Goal: Task Accomplishment & Management: Use online tool/utility

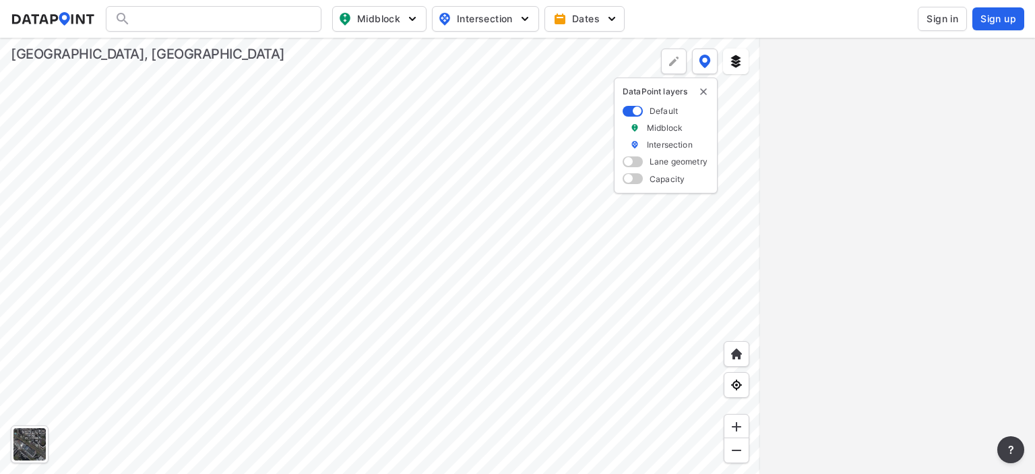
click at [940, 11] on button "Sign in" at bounding box center [942, 19] width 49 height 24
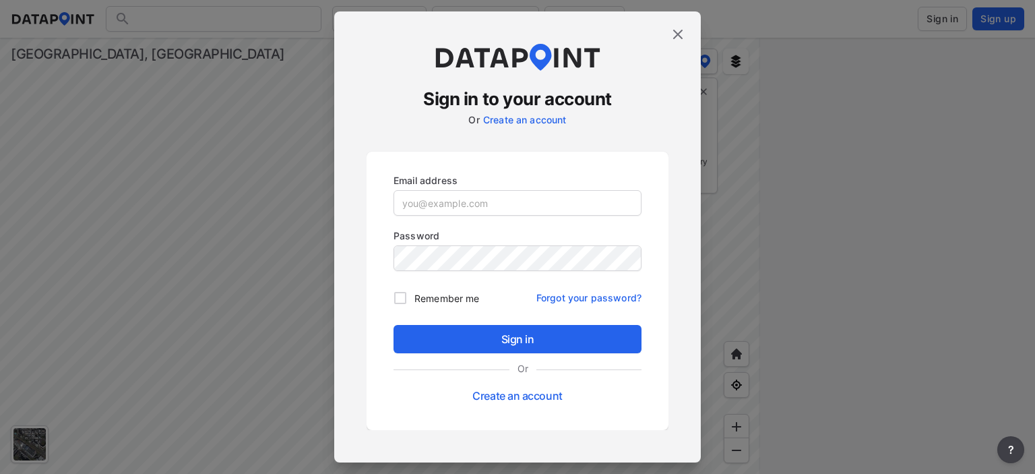
type input "[EMAIL_ADDRESS][DOMAIN_NAME]"
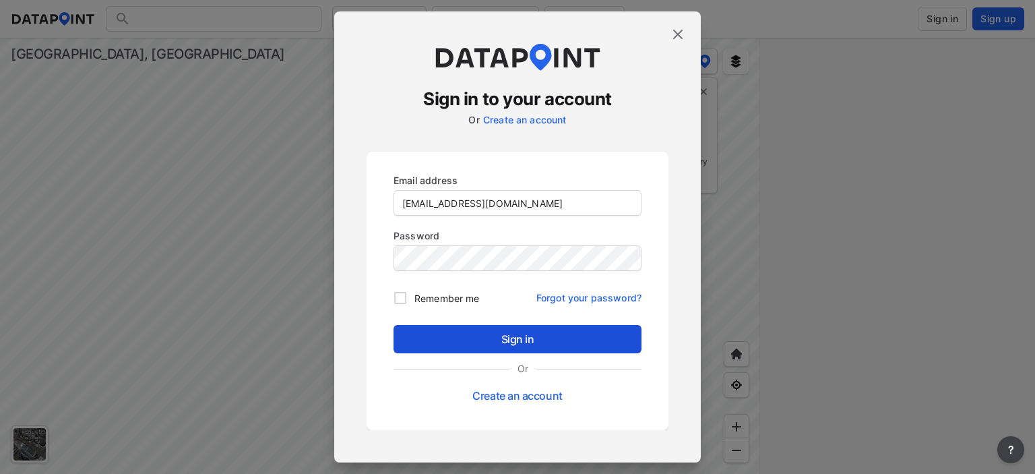
click at [505, 332] on span "Sign in" at bounding box center [517, 339] width 226 height 16
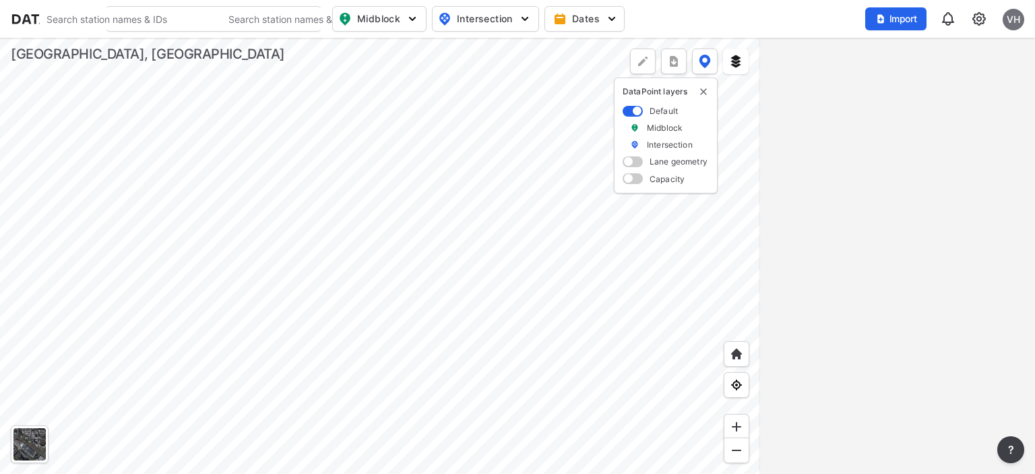
click at [468, 366] on div at bounding box center [380, 256] width 760 height 436
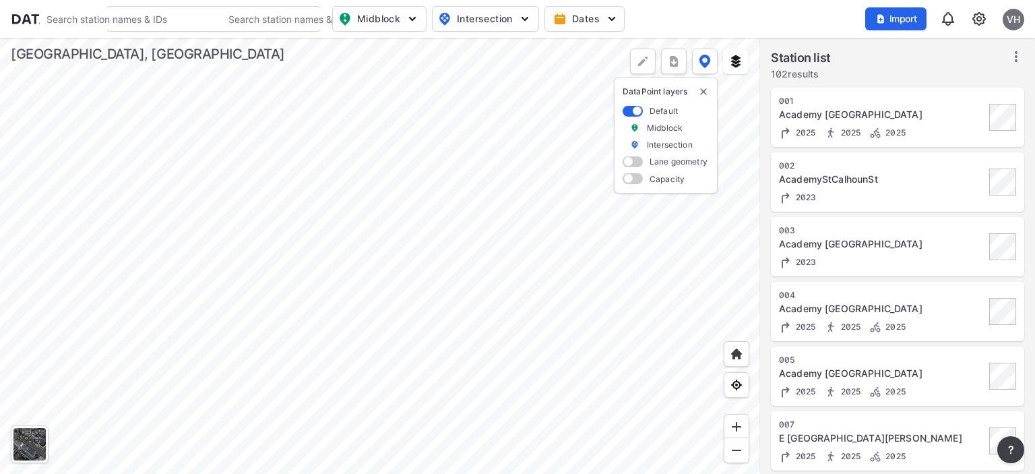
click at [309, 419] on div at bounding box center [380, 256] width 760 height 436
click at [436, 218] on div at bounding box center [380, 256] width 760 height 436
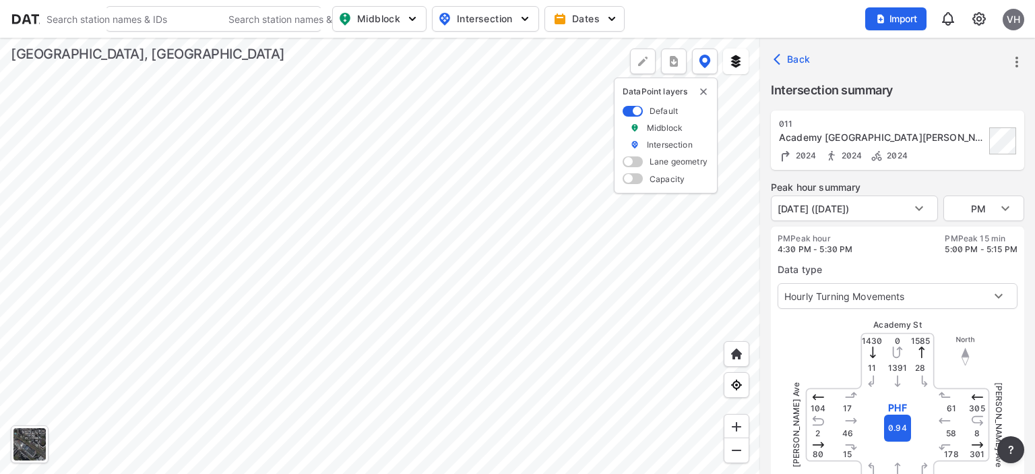
type input "5259"
click at [984, 205] on body "Search Please enter a search term. Search Please enter a search term. Midblock …" at bounding box center [517, 237] width 1035 height 474
click at [964, 156] on li "AM" at bounding box center [983, 157] width 81 height 26
type input "AM"
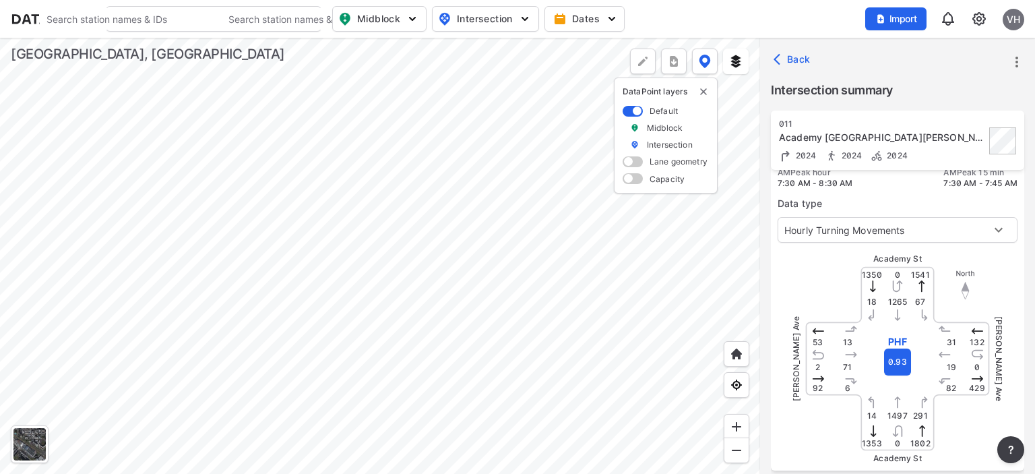
scroll to position [67, 0]
click at [570, 261] on div at bounding box center [380, 256] width 760 height 436
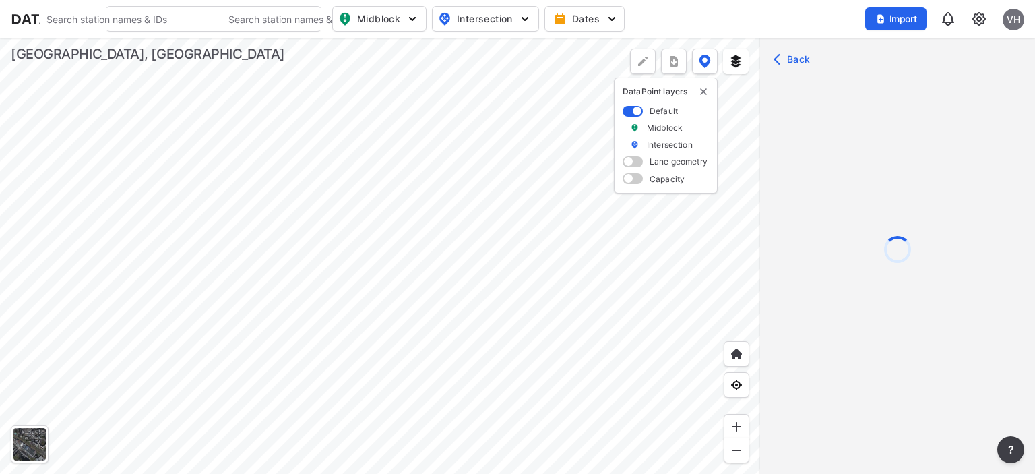
scroll to position [0, 0]
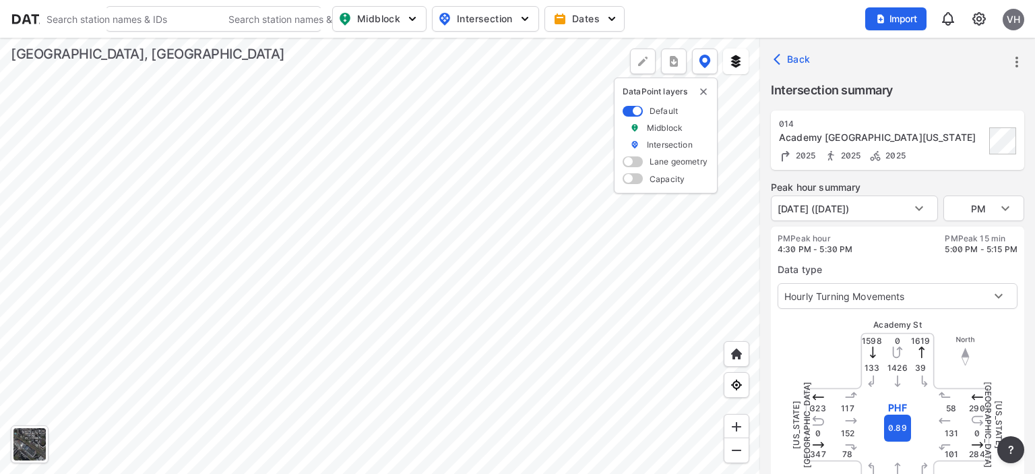
type input "5526"
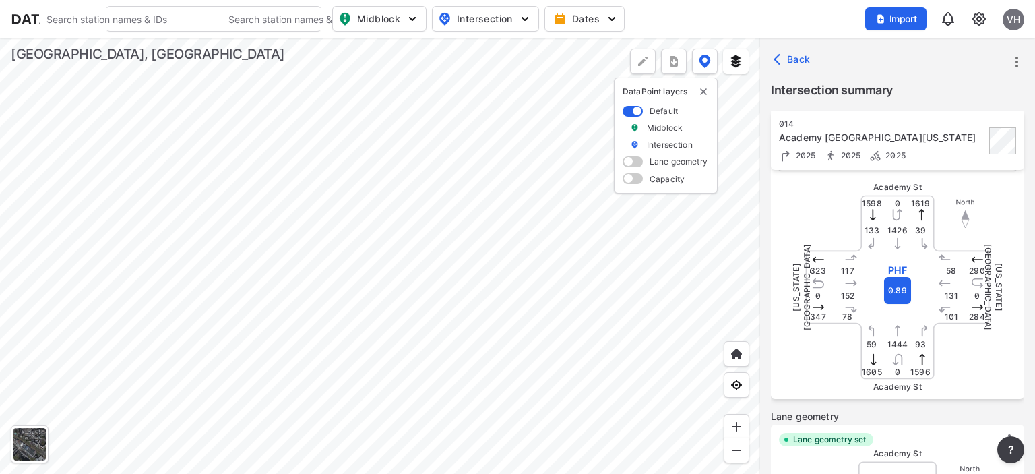
scroll to position [137, 0]
click at [958, 63] on div "Back" at bounding box center [897, 59] width 275 height 43
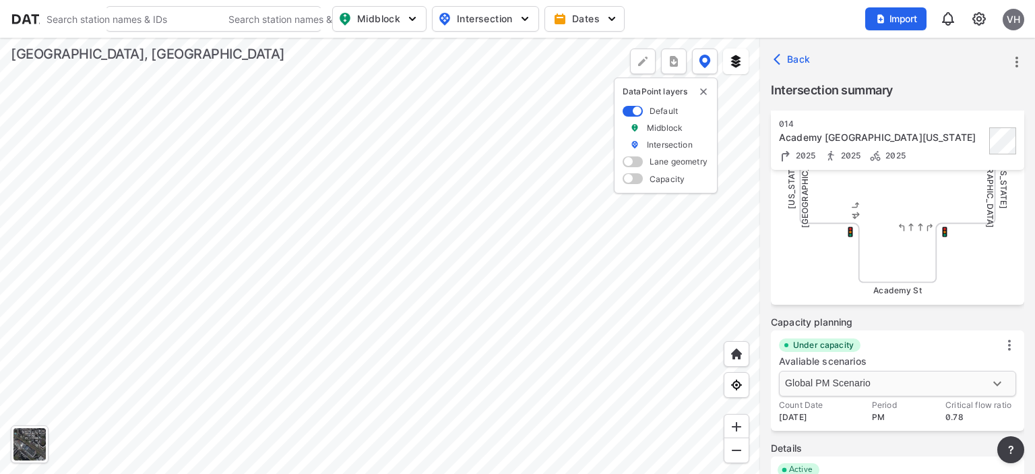
scroll to position [625, 0]
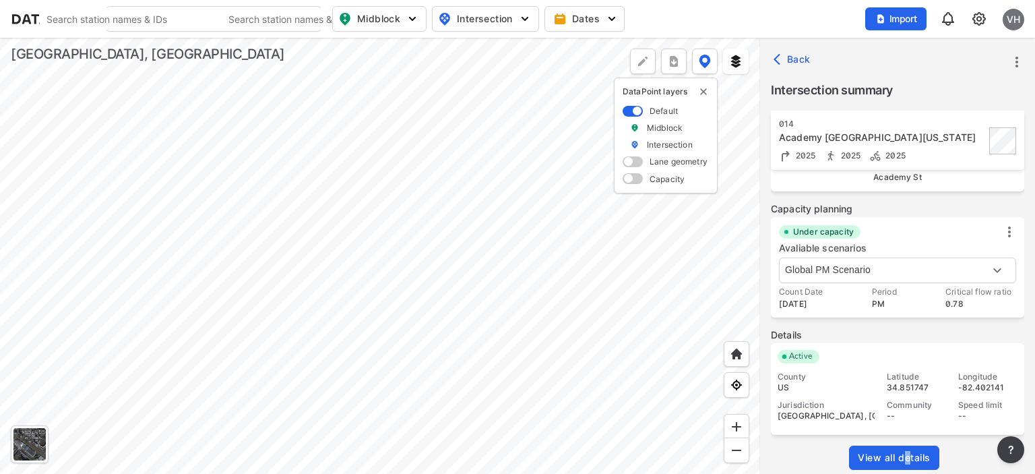
click at [907, 457] on span "View all details" at bounding box center [894, 457] width 73 height 13
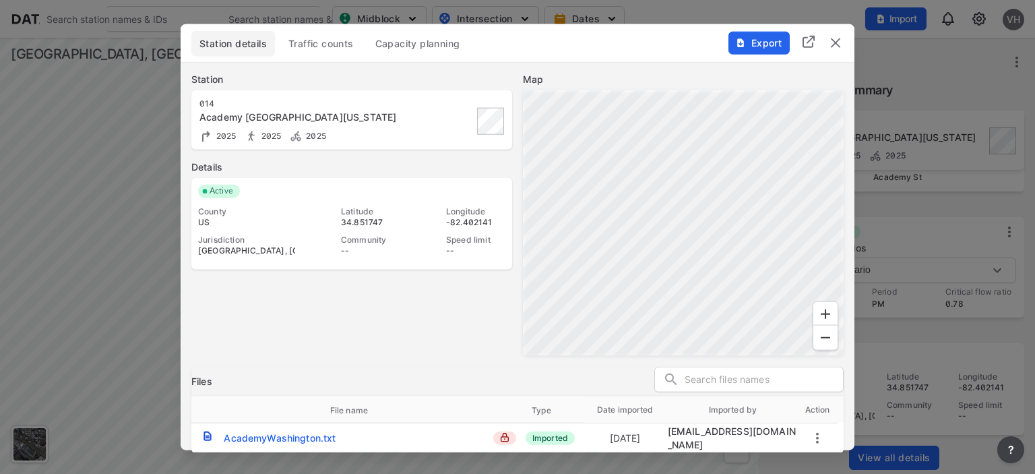
click at [423, 44] on span "Capacity planning" at bounding box center [417, 42] width 85 height 13
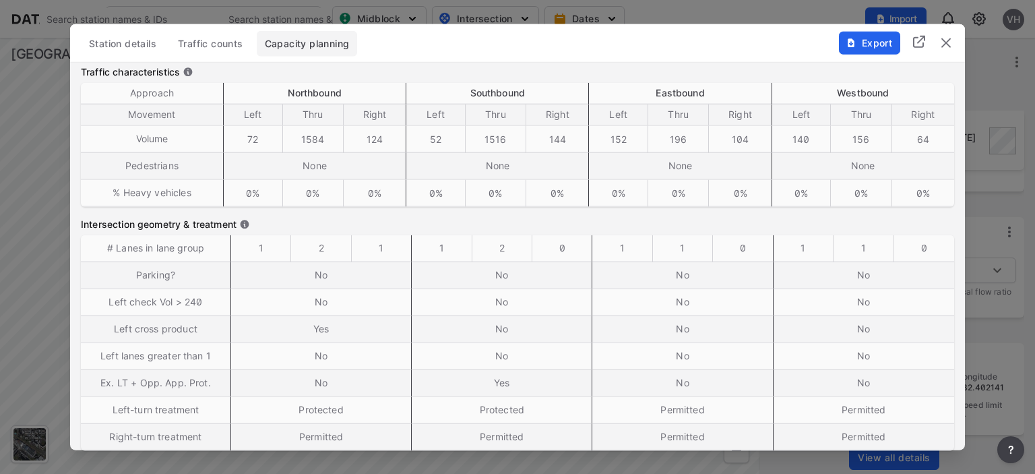
scroll to position [247, 0]
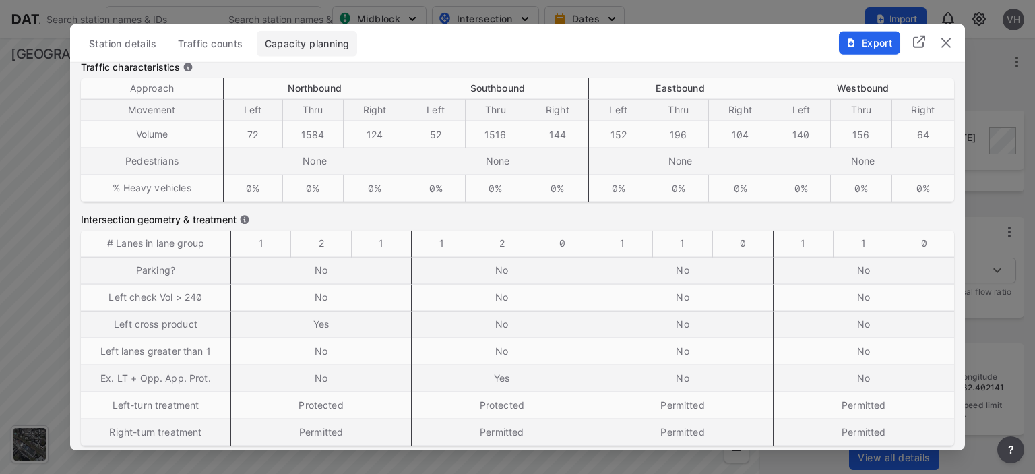
click at [656, 34] on div "Station details Traffic counts Capacity planning" at bounding box center [517, 43] width 873 height 26
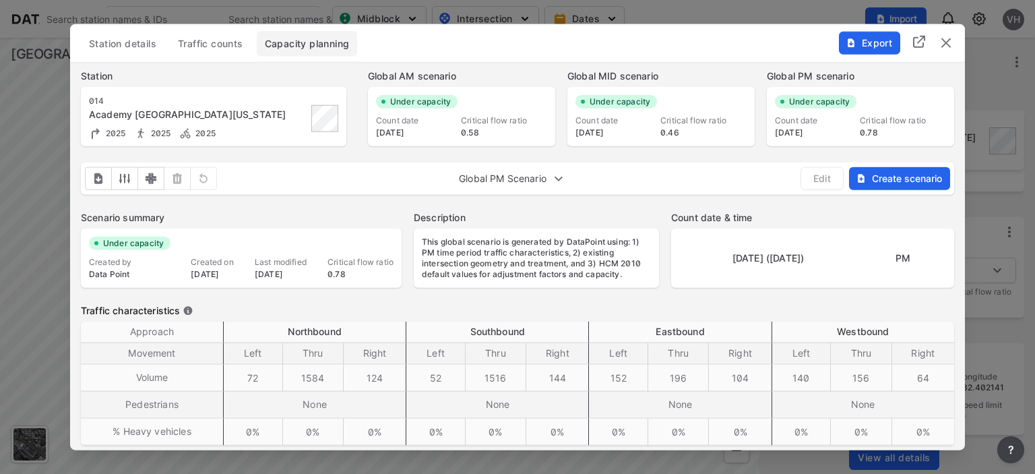
scroll to position [0, 0]
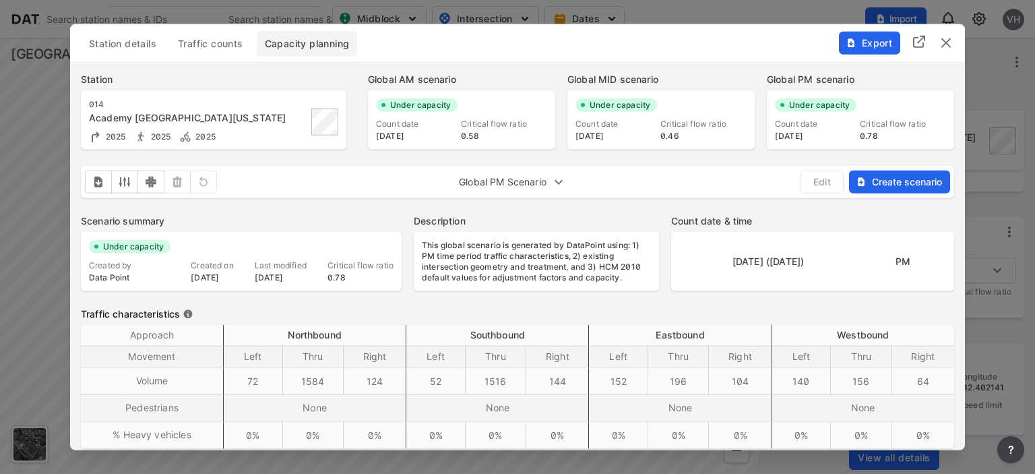
click at [513, 182] on body "Search Please enter a search term. Search Please enter a search term. Midblock …" at bounding box center [517, 237] width 1035 height 474
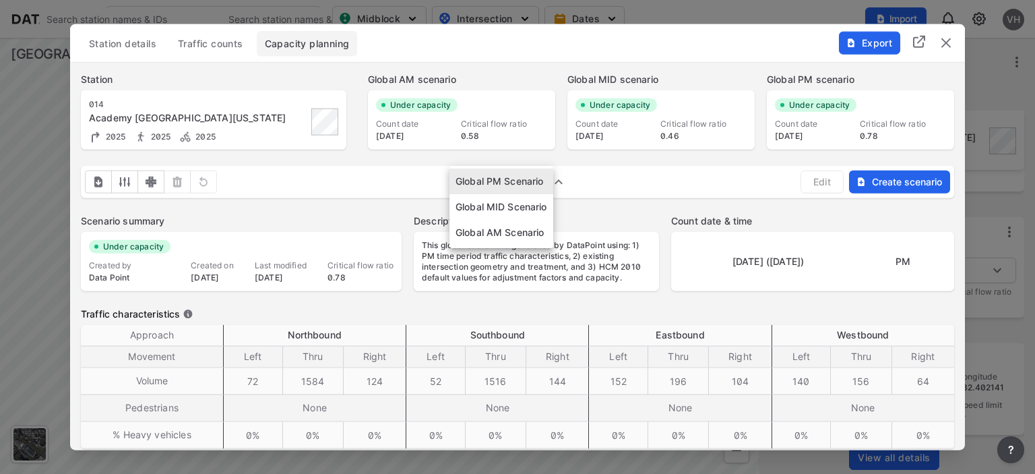
click at [543, 293] on div at bounding box center [517, 237] width 1035 height 474
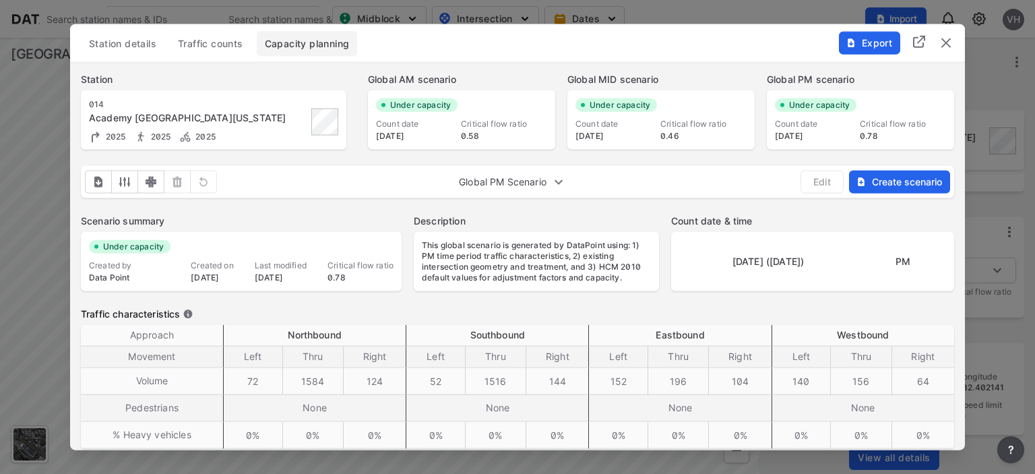
click at [944, 36] on img "delete" at bounding box center [946, 42] width 16 height 16
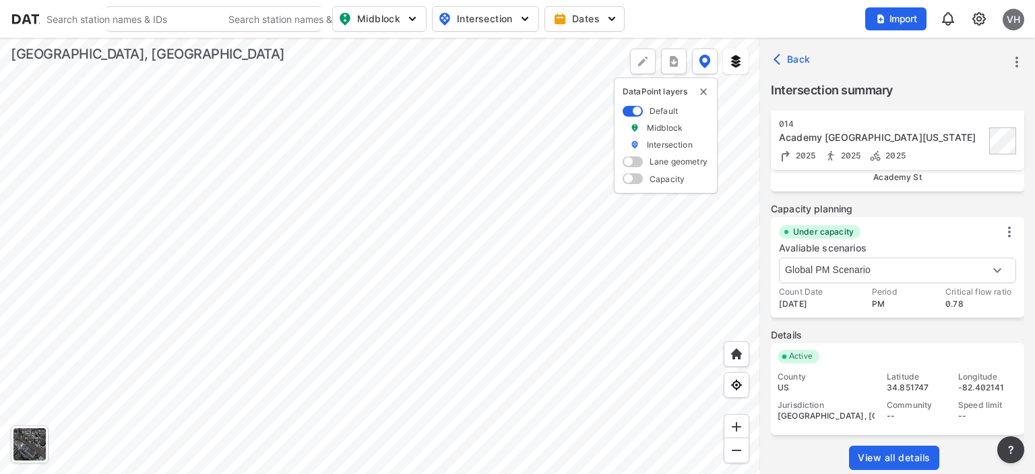
click at [558, 284] on div at bounding box center [380, 256] width 760 height 436
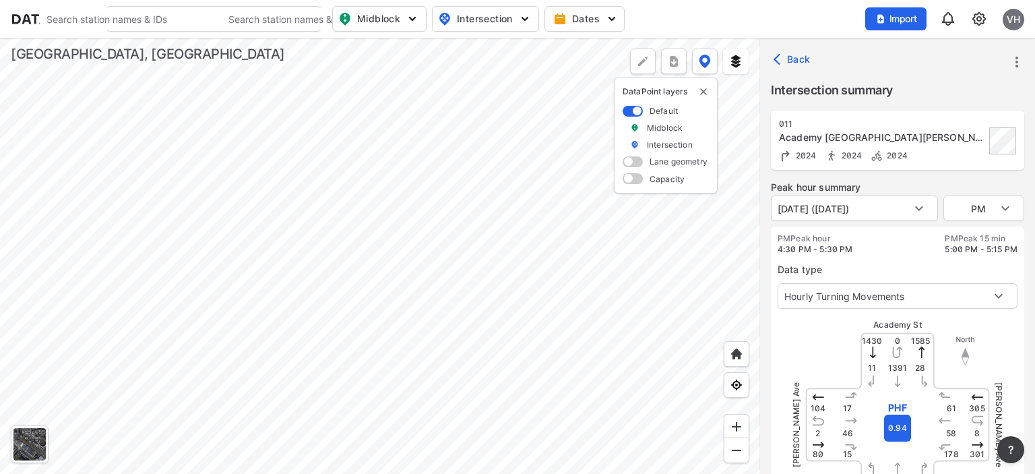
type input "5259"
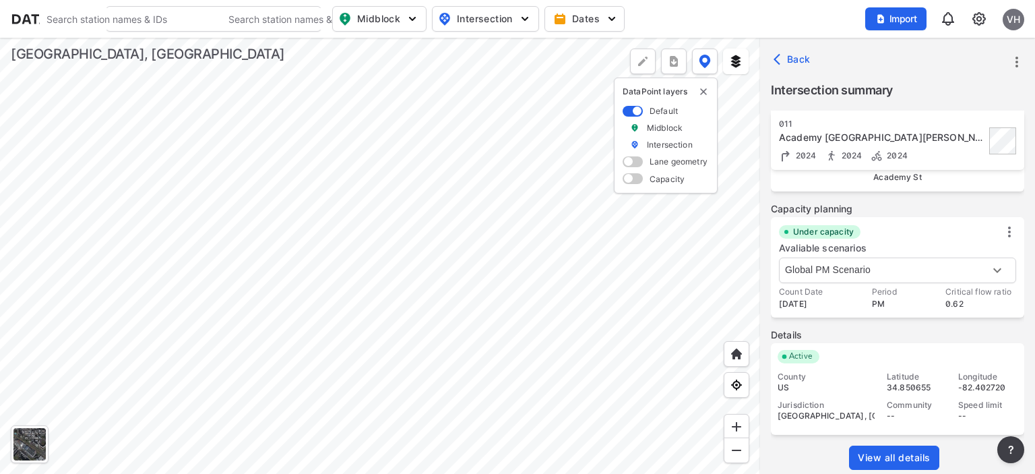
scroll to position [625, 0]
click at [909, 453] on span "View all details" at bounding box center [894, 457] width 73 height 13
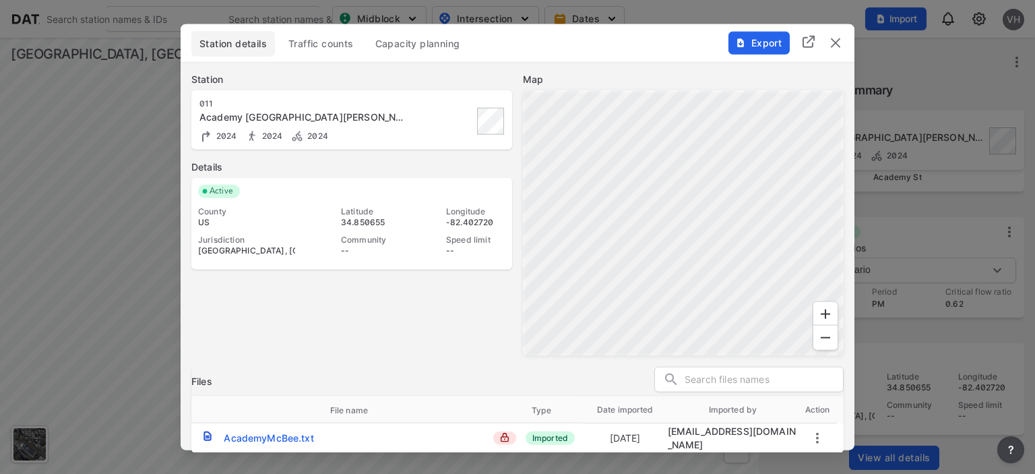
click at [436, 48] on span "Capacity planning" at bounding box center [417, 42] width 85 height 13
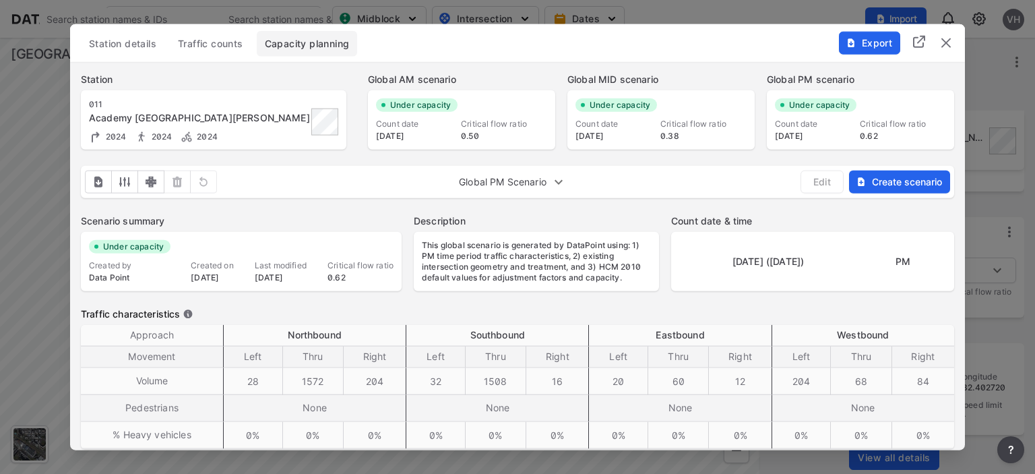
scroll to position [0, 0]
click at [523, 179] on body "Search Please enter a search term. Search Please enter a search term. Midblock …" at bounding box center [517, 237] width 1035 height 474
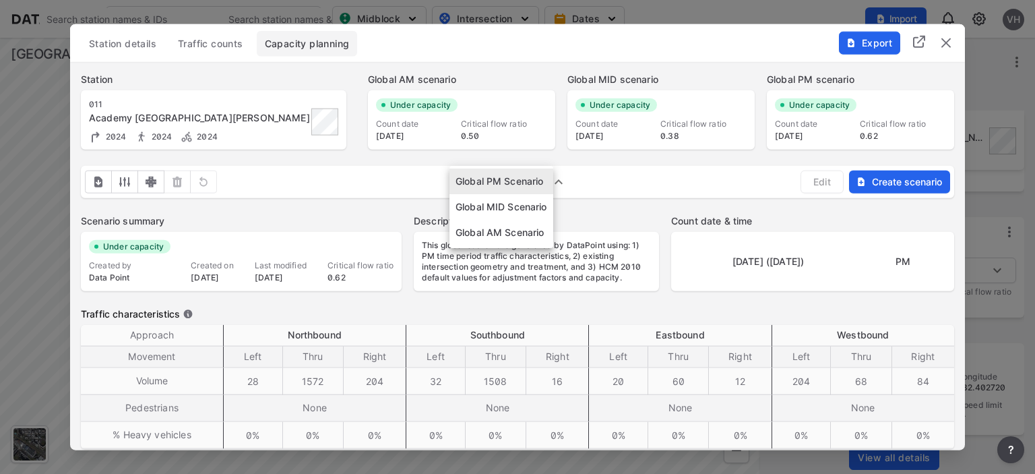
click at [511, 233] on li "Global AM Scenario" at bounding box center [501, 233] width 104 height 26
type input "5257"
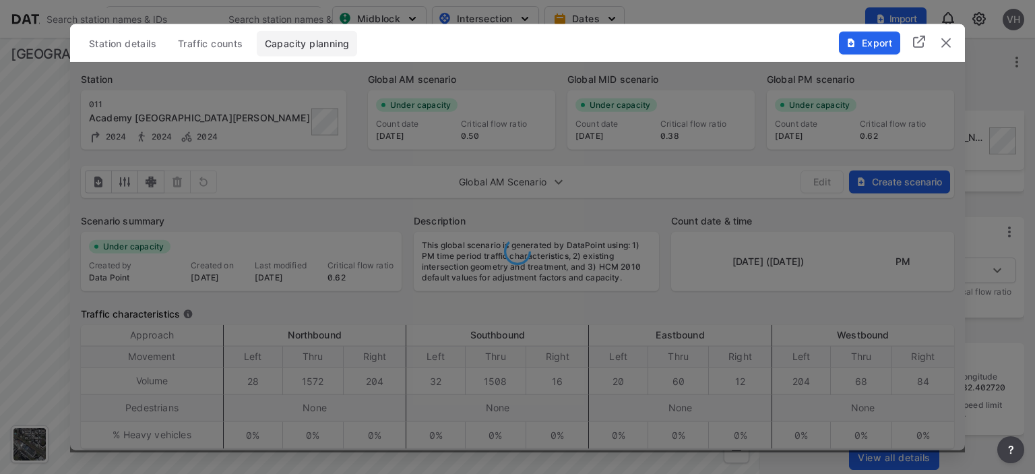
type input "4"
type input "1640"
type input "296"
type input "48"
type input "1352"
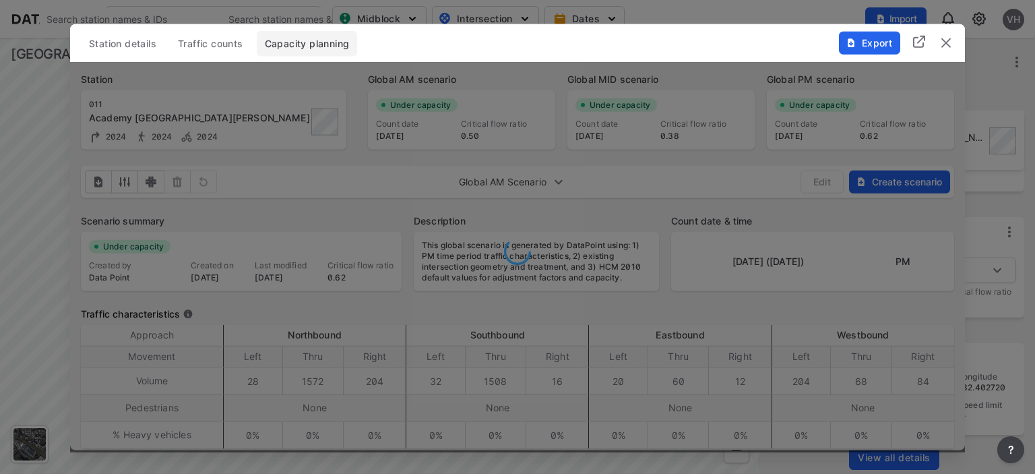
type input "32"
type input "24"
type input "84"
type input "4"
type input "80"
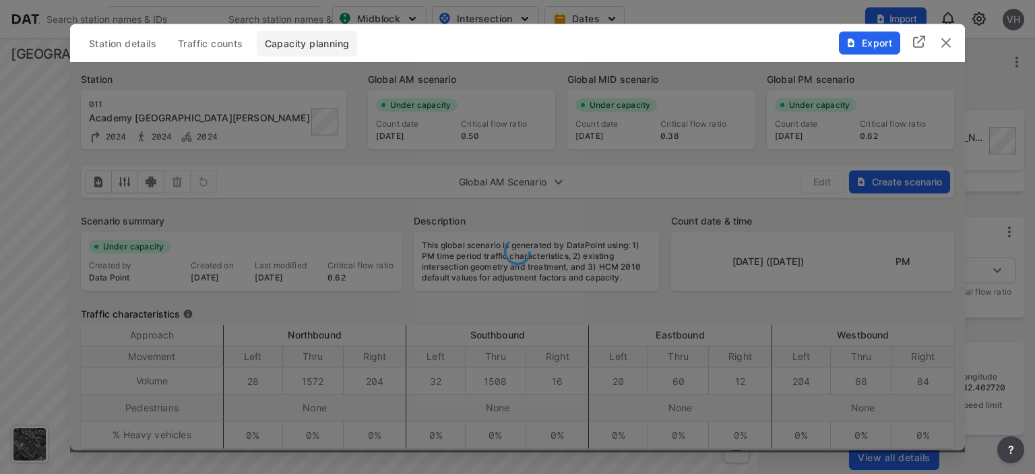
type input "36"
type input "24"
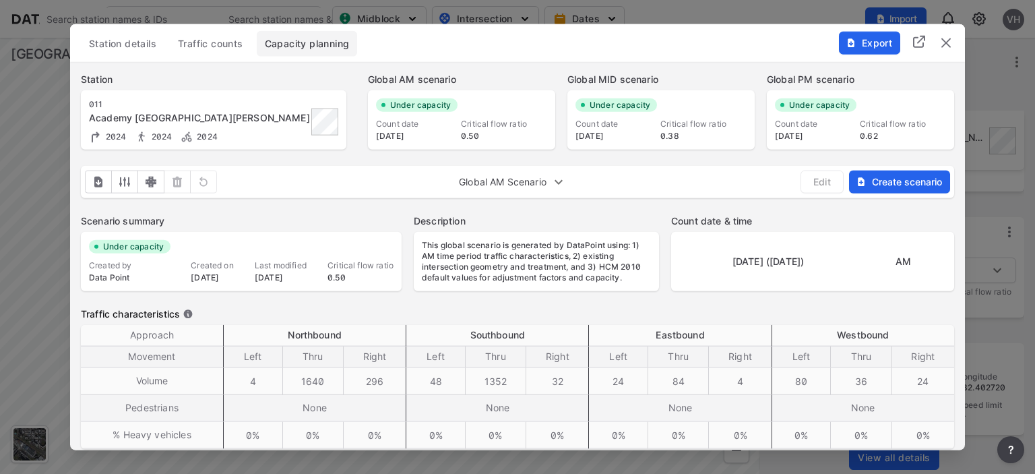
click at [945, 47] on img "delete" at bounding box center [946, 42] width 16 height 16
